Goal: Check status: Check status

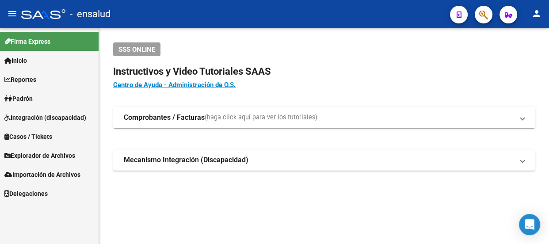
scroll to position [53, 0]
click at [47, 58] on link "Inicio" at bounding box center [49, 60] width 99 height 19
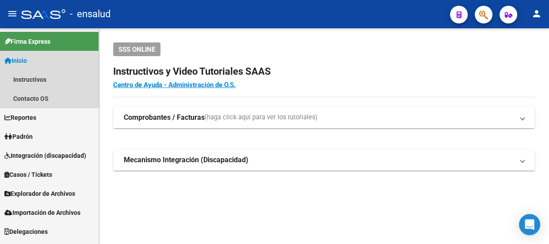
click at [45, 62] on link "Inicio" at bounding box center [49, 60] width 99 height 19
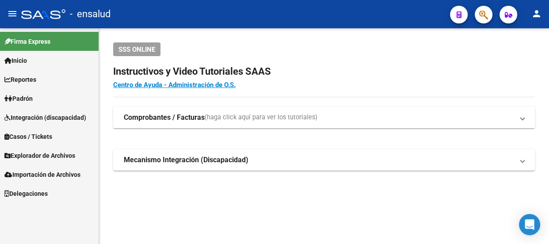
click at [53, 81] on link "Reportes" at bounding box center [49, 79] width 99 height 19
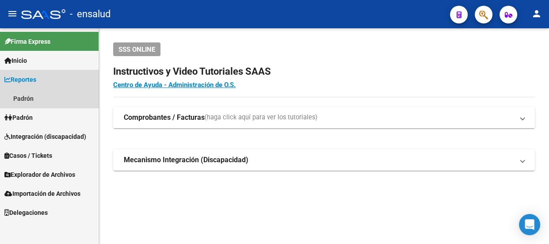
click at [53, 81] on link "Reportes" at bounding box center [49, 79] width 99 height 19
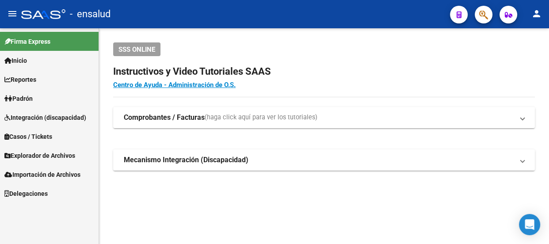
click at [46, 98] on link "Padrón" at bounding box center [49, 98] width 99 height 19
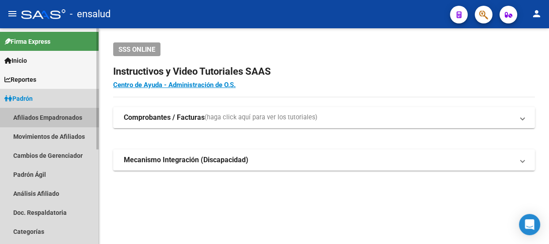
click at [67, 116] on link "Afiliados Empadronados" at bounding box center [49, 117] width 99 height 19
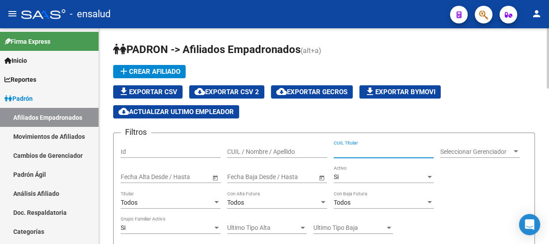
click at [372, 150] on input "CUIL Titular" at bounding box center [384, 152] width 100 height 8
drag, startPoint x: 343, startPoint y: 147, endPoint x: 268, endPoint y: 151, distance: 75.3
click at [268, 151] on div "Filtros Id CUIL / Nombre / Apellido 20276299264 CUIL Titular Seleccionar Gerenc…" at bounding box center [324, 247] width 407 height 215
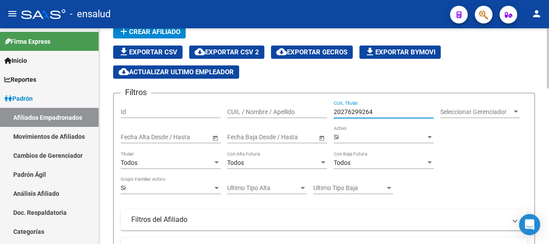
scroll to position [161, 0]
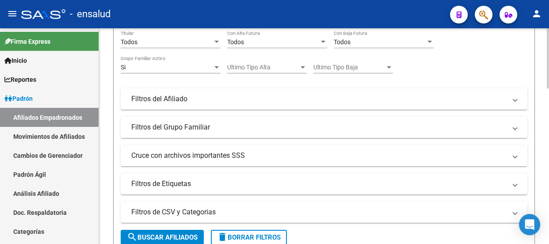
type input "20276299264"
click at [161, 234] on span "search Buscar Afiliados" at bounding box center [162, 238] width 71 height 8
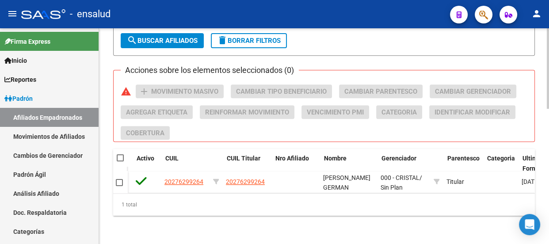
scroll to position [0, 146]
